Goal: Task Accomplishment & Management: Manage account settings

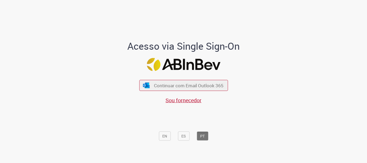
click at [228, 84] on div "Acesso via Single Sign-On Continuar com Email Outlook 365 Sou fornecedor EN ES …" at bounding box center [183, 92] width 149 height 103
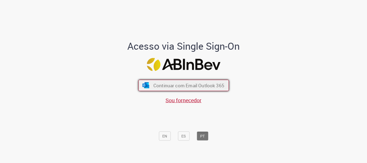
click at [208, 85] on span "Continuar com Email Outlook 365" at bounding box center [188, 85] width 71 height 6
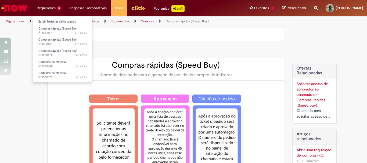
click at [45, 10] on li "Requisições 5 Exibir Todas as Solicitações Compras rápidas (Speed Buy) 21h atrá…" at bounding box center [49, 8] width 33 height 16
type input "********"
type input "**********"
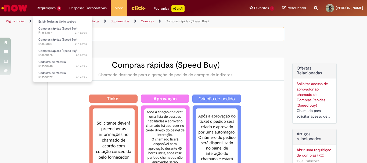
type input "**********"
type input "****"
type input "**********"
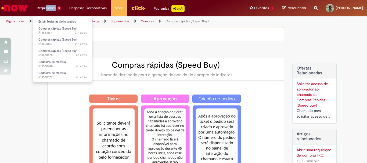
type input "**********"
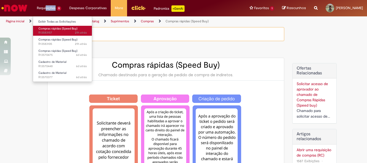
type input "**********"
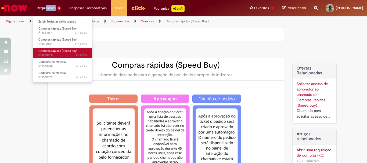
click at [66, 54] on span "6d atrás 6 dias atrás R13570475" at bounding box center [62, 55] width 48 height 4
click at [70, 50] on span "Compras rápidas (Speed Buy)" at bounding box center [57, 51] width 39 height 4
click at [70, 51] on span "Compras rápidas (Speed Buy)" at bounding box center [57, 51] width 39 height 4
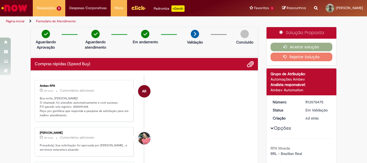
click at [236, 111] on li "AR Ambev RPA 18h atrás 18 horas atrás Comentários adicionais Boa noite, [PERSON…" at bounding box center [144, 101] width 219 height 42
drag, startPoint x: 69, startPoint y: 107, endPoint x: 85, endPoint y: 106, distance: 15.9
click at [85, 106] on p "Boa noite, [PERSON_NAME]! O chamado foi atendido automaticamente e com sucesso.…" at bounding box center [84, 106] width 89 height 21
copy p "4501491348"
click at [204, 112] on li "AR Ambev RPA 18h atrás 18 horas atrás Comentários adicionais Boa noite, [PERSON…" at bounding box center [144, 101] width 219 height 42
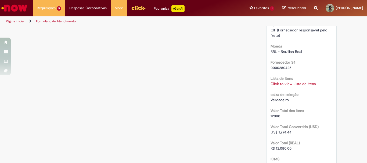
scroll to position [591, 0]
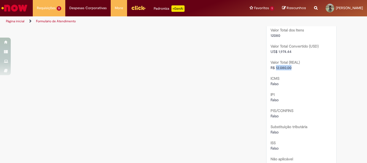
drag, startPoint x: 273, startPoint y: 67, endPoint x: 293, endPoint y: 70, distance: 19.8
click at [293, 70] on div "R$ 12.080,00" at bounding box center [301, 67] width 62 height 5
copy span "12.080,00"
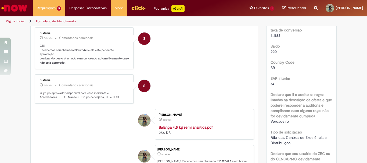
scroll to position [0, 0]
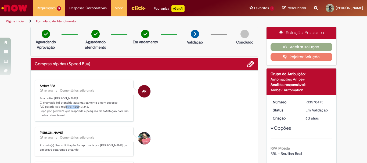
drag, startPoint x: 70, startPoint y: 106, endPoint x: 85, endPoint y: 106, distance: 15.0
click at [85, 106] on p "Boa noite, [PERSON_NAME]! O chamado foi atendido automaticamente e com sucesso.…" at bounding box center [84, 106] width 89 height 21
copy p "4501491348"
click at [203, 119] on li "AR Ambev RPA 18h atrás 18 horas atrás Comentários adicionais Boa noite, [PERSON…" at bounding box center [144, 101] width 219 height 42
click at [317, 47] on button "Aceitar solução" at bounding box center [301, 47] width 62 height 9
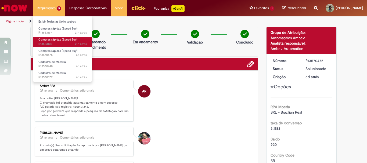
click at [68, 42] on span "21h atrás 21 horas atrás R13583105" at bounding box center [62, 44] width 48 height 4
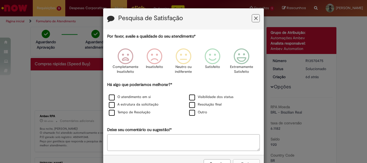
click at [255, 16] on icon "Feedback" at bounding box center [255, 19] width 3 height 6
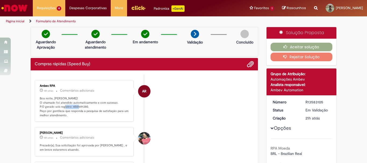
drag, startPoint x: 70, startPoint y: 107, endPoint x: 85, endPoint y: 107, distance: 14.5
click at [85, 107] on p "Boa noite, [PERSON_NAME]! O chamado foi atendido automaticamente e com sucesso.…" at bounding box center [84, 106] width 89 height 21
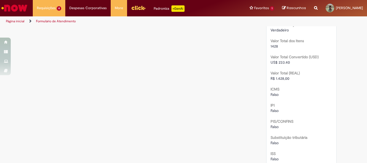
scroll to position [457, 0]
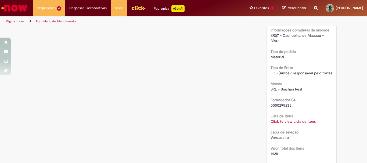
click at [302, 122] on link "Click to view Lista de Itens" at bounding box center [292, 121] width 45 height 5
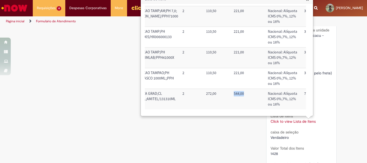
scroll to position [15, 124]
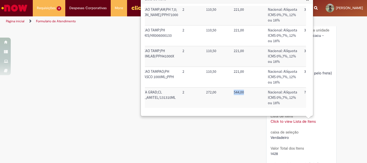
drag, startPoint x: 229, startPoint y: 103, endPoint x: 241, endPoint y: 89, distance: 18.3
click at [241, 89] on td "544,00" at bounding box center [249, 98] width 34 height 20
copy td "544,00"
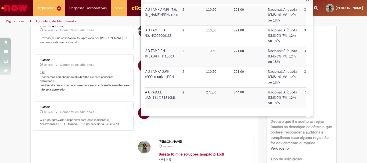
scroll to position [0, 0]
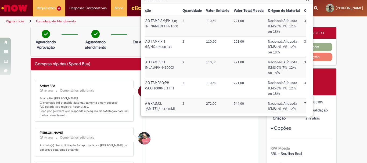
drag, startPoint x: 172, startPoint y: 136, endPoint x: 172, endPoint y: 132, distance: 3.5
click at [172, 136] on li "[PERSON_NAME] 19h atrás 19 horas atrás Comentários adicionais Prezado(a), Sua s…" at bounding box center [144, 141] width 219 height 29
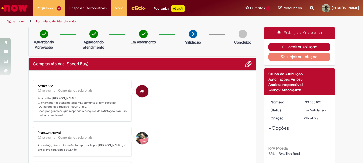
click at [313, 48] on button "Aceitar solução" at bounding box center [299, 47] width 62 height 9
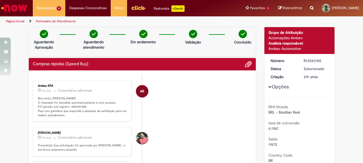
click at [232, 108] on body "Pular para o conteúdo da página Requisições 4 Exibir Todas as Solicitações Comp…" at bounding box center [181, 81] width 363 height 163
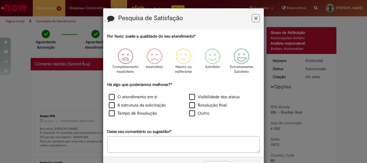
click at [255, 19] on icon "Feedback" at bounding box center [255, 19] width 3 height 6
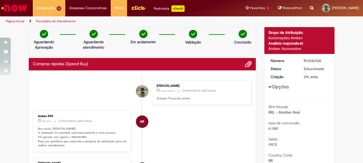
click at [200, 128] on li "AR Ambev RPA 18h atrás 18 horas atrás Comentários adicionais Boa noite, [PERSON…" at bounding box center [142, 131] width 219 height 42
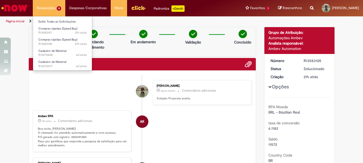
click at [50, 10] on li "Requisições 4 Exibir Todas as Solicitações Compras rápidas (Speed Buy) 21h atrá…" at bounding box center [49, 8] width 33 height 16
click at [42, 7] on li "Requisições 4 Exibir Todas as Solicitações Compras rápidas (Speed Buy) 21h atrá…" at bounding box center [49, 8] width 33 height 16
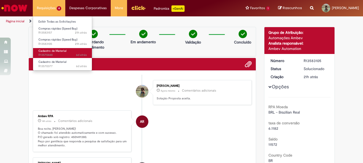
click at [57, 50] on span "Cadastro de Material" at bounding box center [52, 51] width 28 height 4
click at [58, 52] on span "Cadastro de Material" at bounding box center [52, 51] width 28 height 4
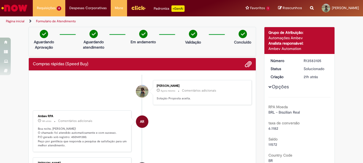
click at [185, 119] on li "AR Ambev RPA 18h atrás 18 horas atrás Comentários adicionais Boa noite, [PERSON…" at bounding box center [142, 131] width 219 height 42
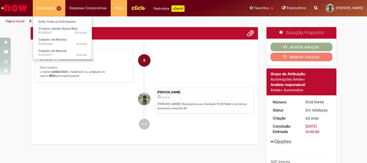
click at [45, 9] on li "Requisições 3 Exibir Todas as Solicitações Compras rápidas (Speed Buy) 21h atrá…" at bounding box center [49, 8] width 33 height 16
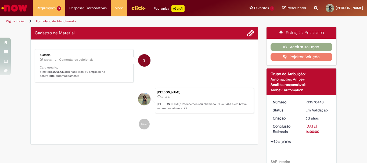
click at [56, 92] on li "[PERSON_NAME] 6d atrás 6 dias atrás [PERSON_NAME]! Recebemos seu chamado R13570…" at bounding box center [144, 101] width 219 height 26
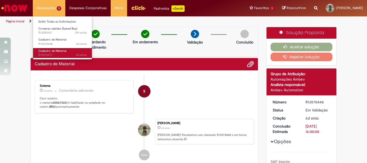
click at [65, 53] on link "Cadastro de Material 6d atrás 6 dias atrás R13570377" at bounding box center [62, 53] width 59 height 10
click at [62, 52] on span "Cadastro de Material" at bounding box center [52, 51] width 28 height 4
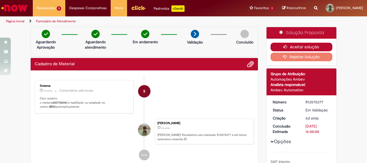
click at [311, 46] on button "Aceitar solução" at bounding box center [301, 47] width 62 height 9
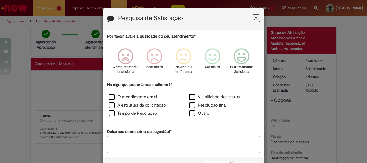
click at [256, 19] on button "Feedback" at bounding box center [256, 18] width 8 height 8
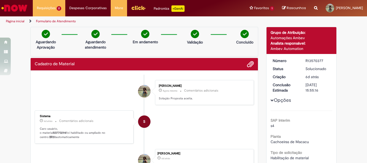
click at [200, 118] on li "S Sistema 6d atrás 6 dias atrás Comentários adicionais Caro usuário, o material…" at bounding box center [144, 126] width 219 height 33
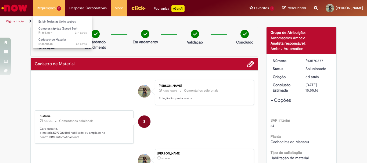
click at [46, 7] on li "Requisições 2 Exibir Todas as Solicitações Compras rápidas (Speed Buy) 21h atrá…" at bounding box center [49, 8] width 33 height 16
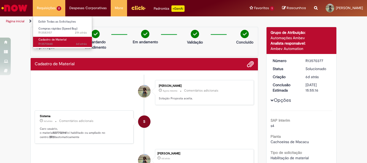
click at [55, 41] on span "Cadastro de Material" at bounding box center [52, 40] width 28 height 4
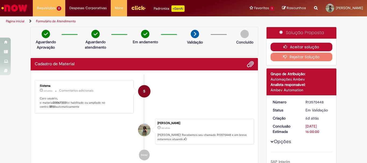
click at [316, 46] on button "Aceitar solução" at bounding box center [301, 47] width 62 height 9
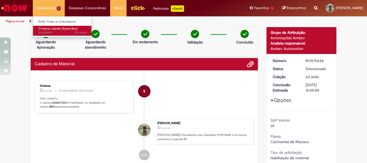
click at [55, 30] on span "Compras rápidas (Speed Buy)" at bounding box center [57, 29] width 39 height 4
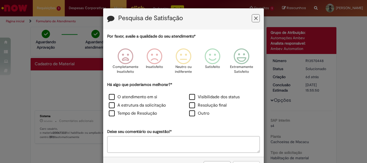
click at [257, 16] on button "Feedback" at bounding box center [256, 18] width 8 height 8
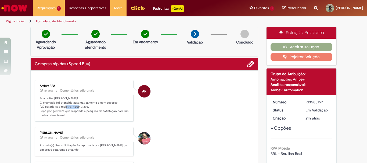
drag, startPoint x: 70, startPoint y: 107, endPoint x: 85, endPoint y: 107, distance: 15.3
click at [85, 107] on p "Boa noite, [PERSON_NAME]! O chamado foi atendido automaticamente e com sucesso.…" at bounding box center [84, 106] width 89 height 21
copy p "4501491393"
click at [200, 120] on li "AR Ambev RPA 18h atrás 18 horas atrás Comentários adicionais Boa noite, [PERSON…" at bounding box center [144, 101] width 219 height 42
click at [305, 47] on button "Aceitar solução" at bounding box center [301, 47] width 62 height 9
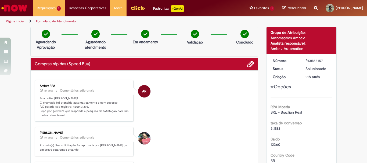
click at [175, 95] on li "AR Ambev RPA 18h atrás 18 horas atrás Comentários adicionais Boa noite, [PERSON…" at bounding box center [144, 101] width 219 height 42
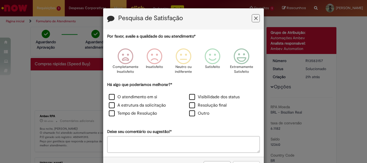
click at [254, 18] on icon "Feedback" at bounding box center [255, 19] width 3 height 6
